Goal: Transaction & Acquisition: Purchase product/service

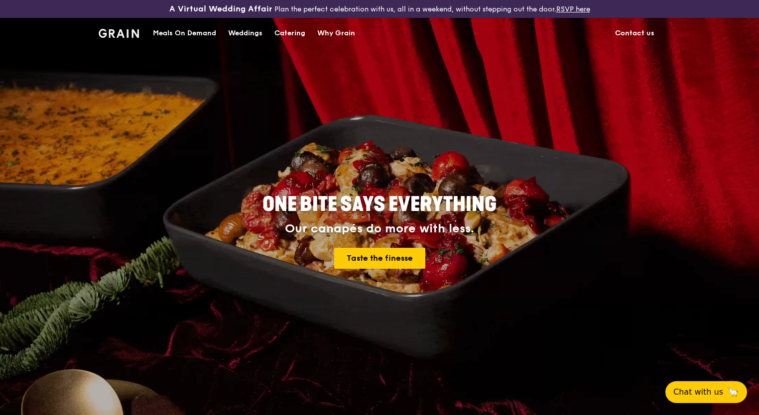
click at [295, 32] on div "Catering" at bounding box center [289, 33] width 31 height 30
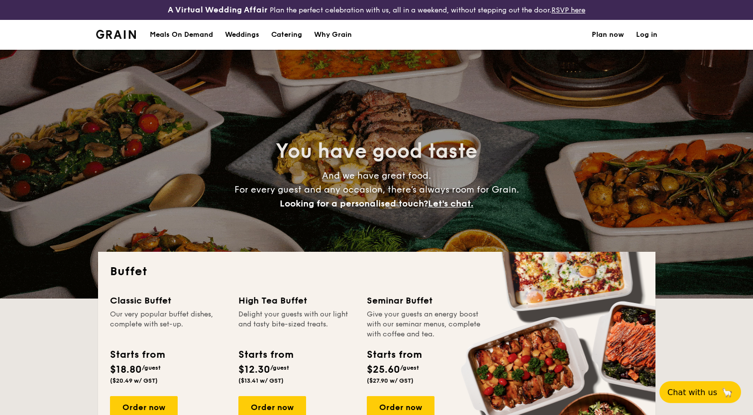
select select
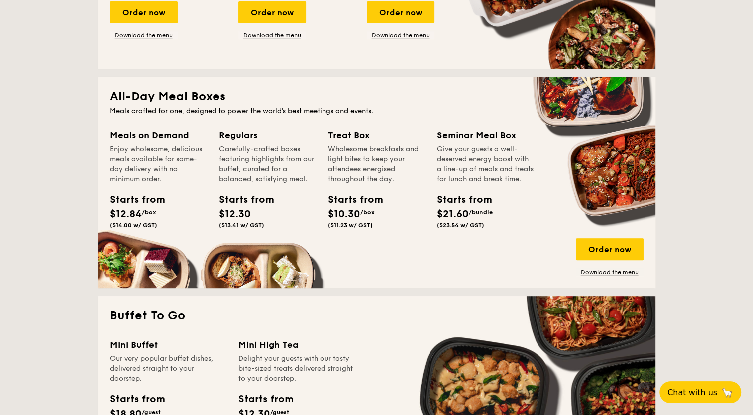
scroll to position [398, 0]
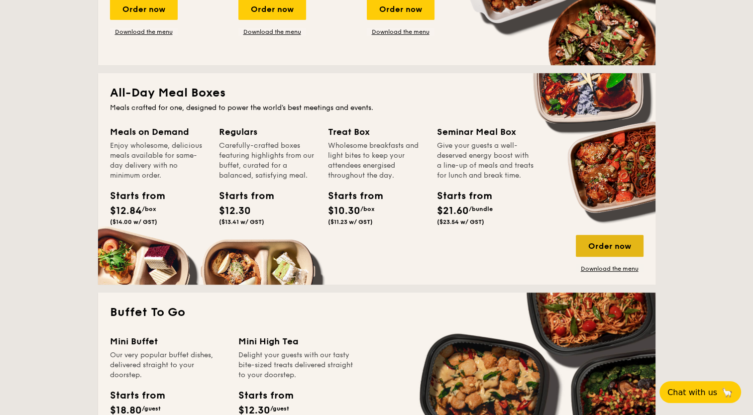
click at [615, 249] on div "Order now" at bounding box center [610, 246] width 68 height 22
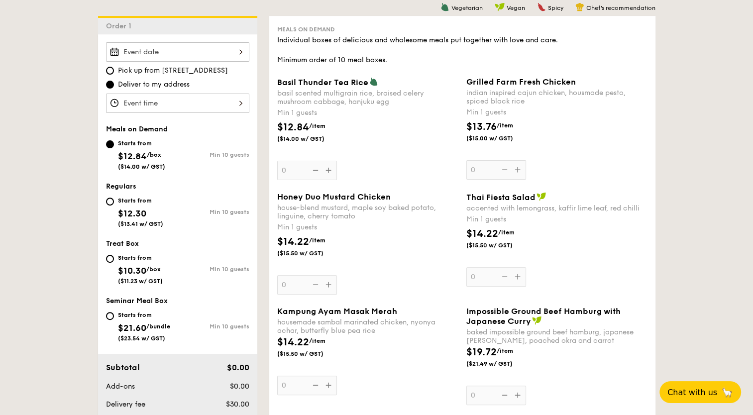
scroll to position [199, 0]
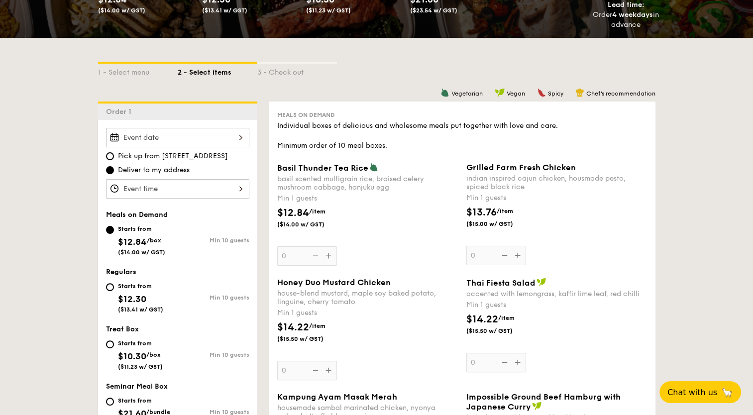
click at [518, 255] on div "Grilled Farm Fresh Chicken indian inspired cajun chicken, housmade pesto, spice…" at bounding box center [557, 214] width 181 height 103
click at [518, 255] on input "0" at bounding box center [497, 255] width 60 height 19
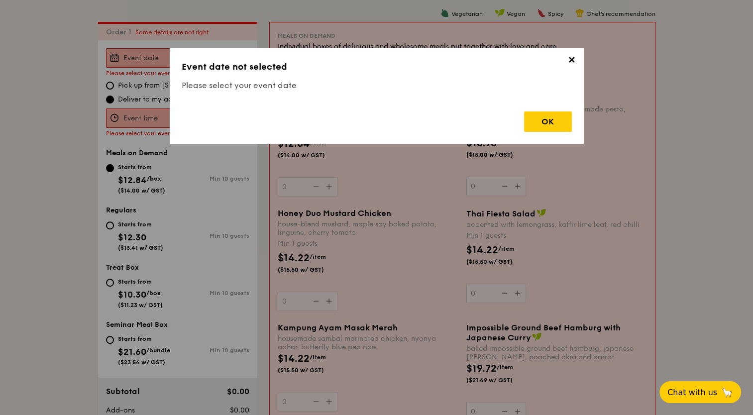
scroll to position [286, 0]
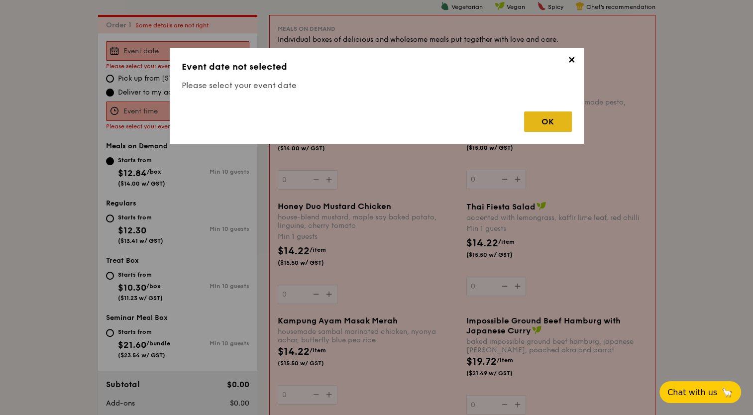
click at [562, 120] on div "OK" at bounding box center [548, 122] width 48 height 20
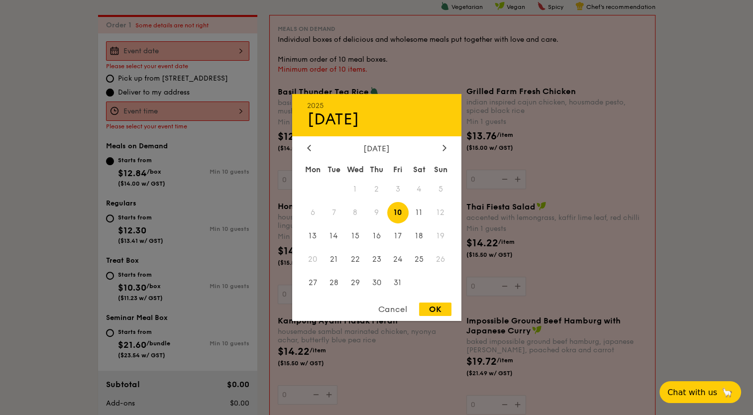
click at [241, 51] on div "2025 Oct [DATE] Tue Wed Thu Fri Sat Sun 1 2 3 4 5 6 7 8 9 10 11 12 13 14 15 16 …" at bounding box center [177, 50] width 143 height 19
